Goal: Find contact information: Find contact information

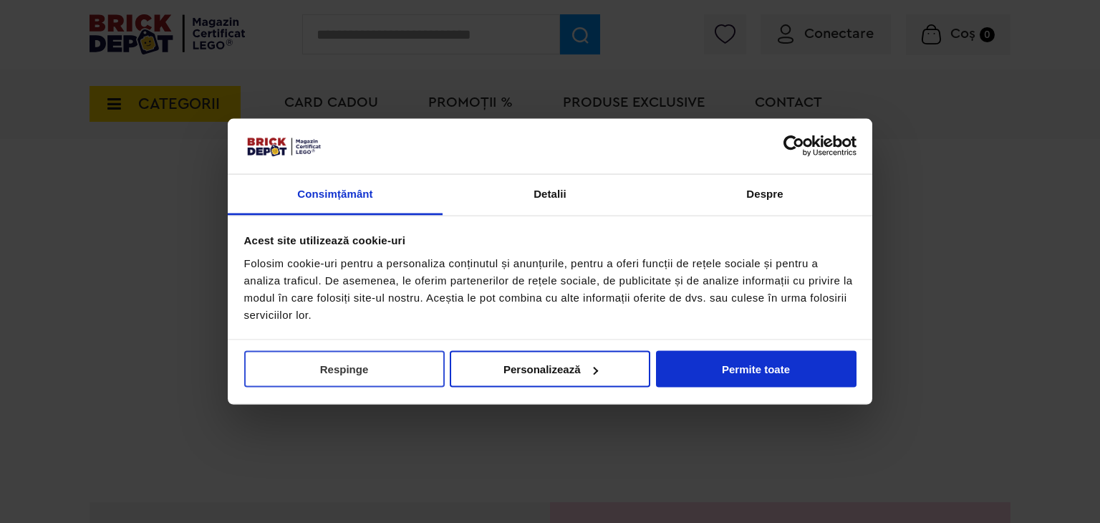
click at [400, 365] on button "Respinge" at bounding box center [344, 369] width 201 height 37
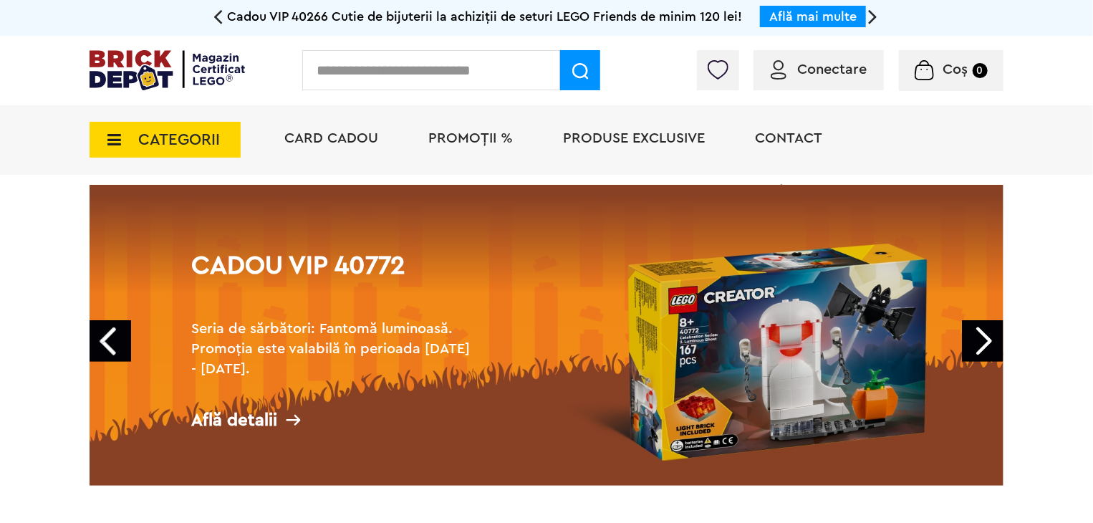
click at [809, 132] on span "Contact" at bounding box center [788, 138] width 67 height 14
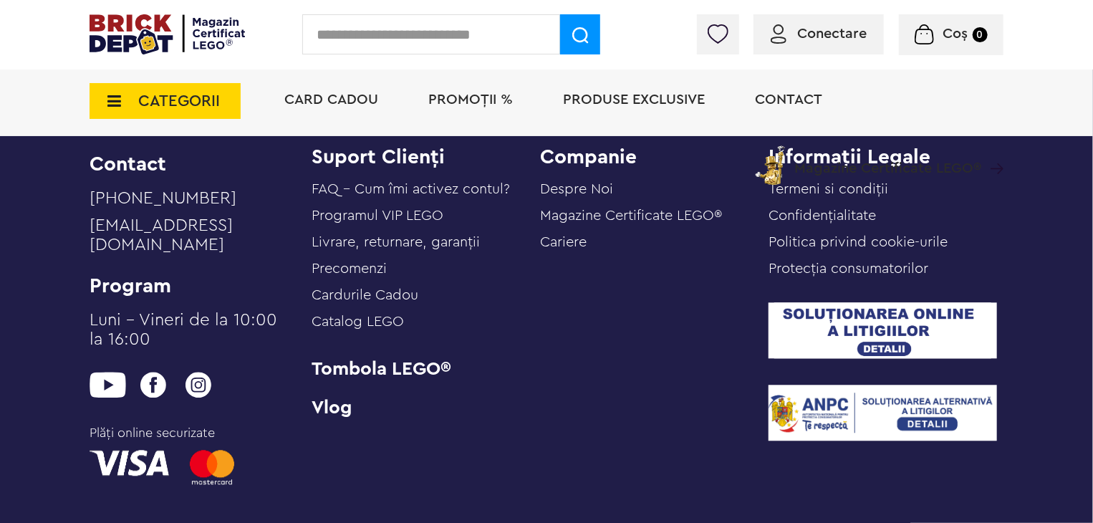
scroll to position [1523, 0]
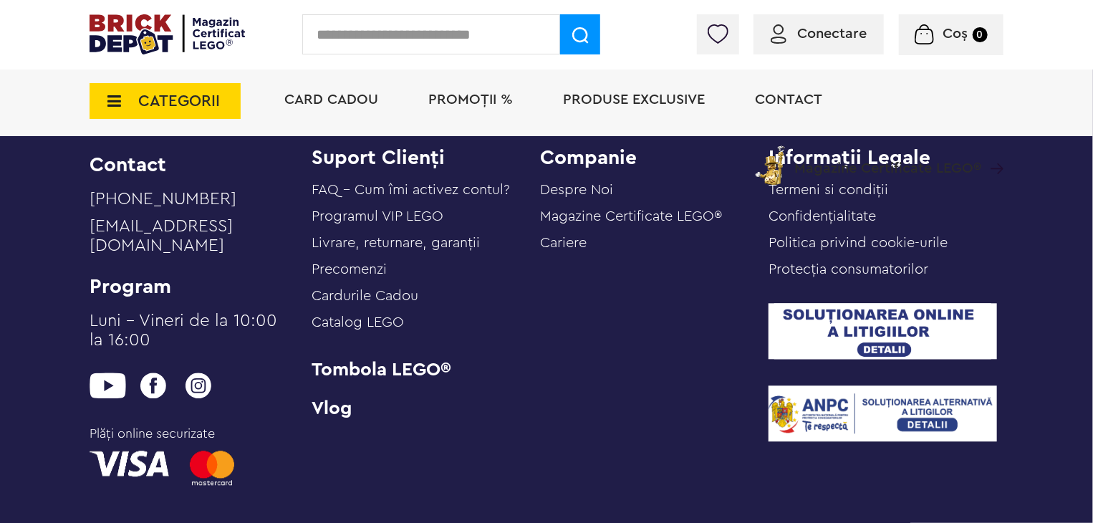
click at [556, 242] on link "Cariere" at bounding box center [563, 243] width 47 height 14
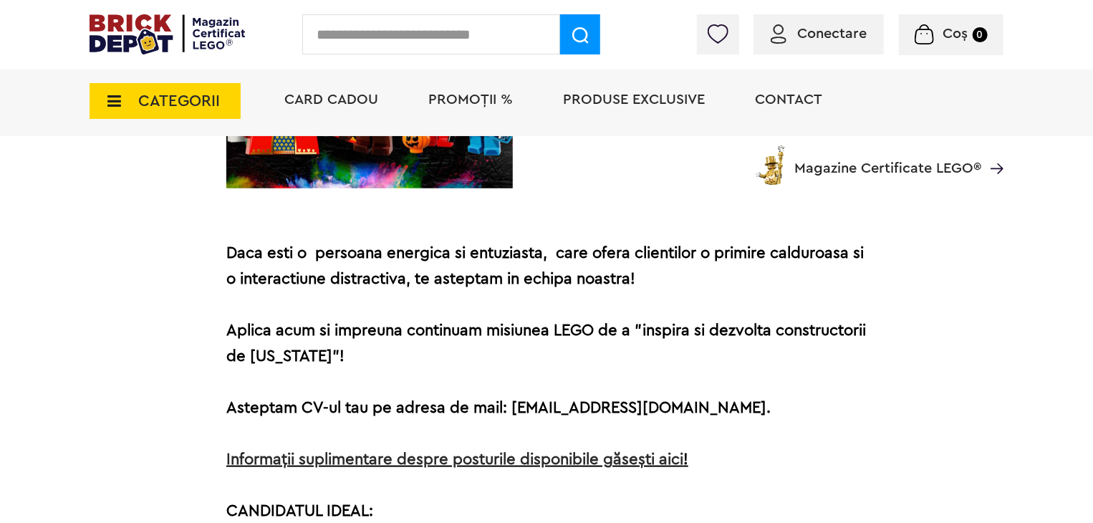
scroll to position [587, 0]
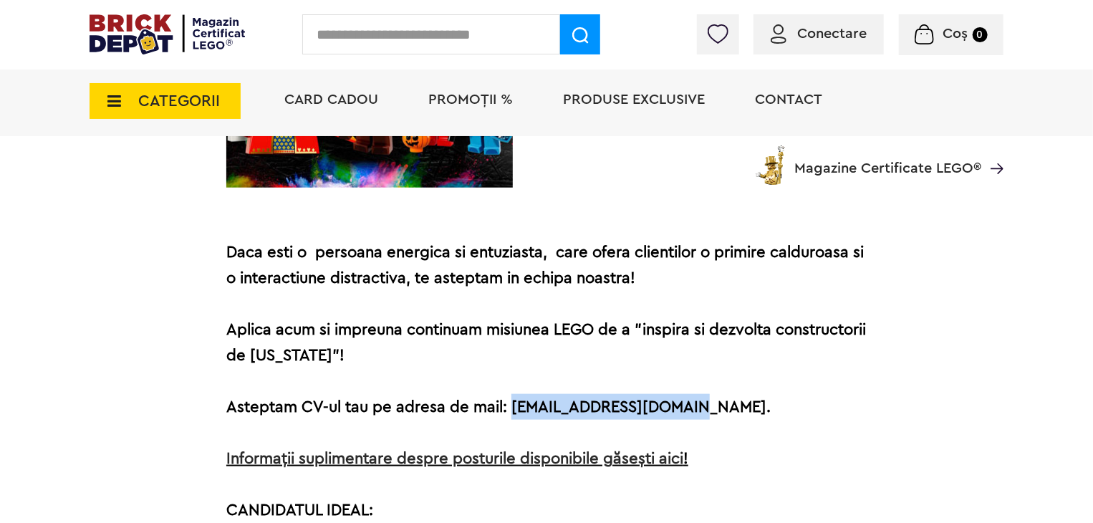
drag, startPoint x: 526, startPoint y: 405, endPoint x: 714, endPoint y: 405, distance: 188.4
click at [714, 405] on p "Asteptam CV-ul tau pe adresa de mail: [EMAIL_ADDRESS][DOMAIN_NAME]. Informații …" at bounding box center [546, 432] width 640 height 77
copy span "[EMAIL_ADDRESS][DOMAIN_NAME]."
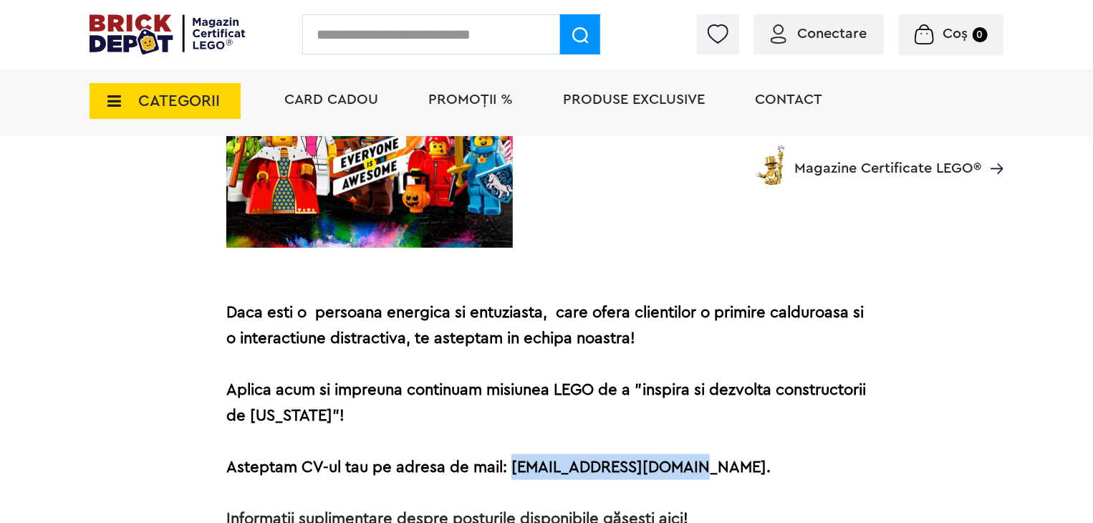
scroll to position [527, 0]
